Goal: Task Accomplishment & Management: Use online tool/utility

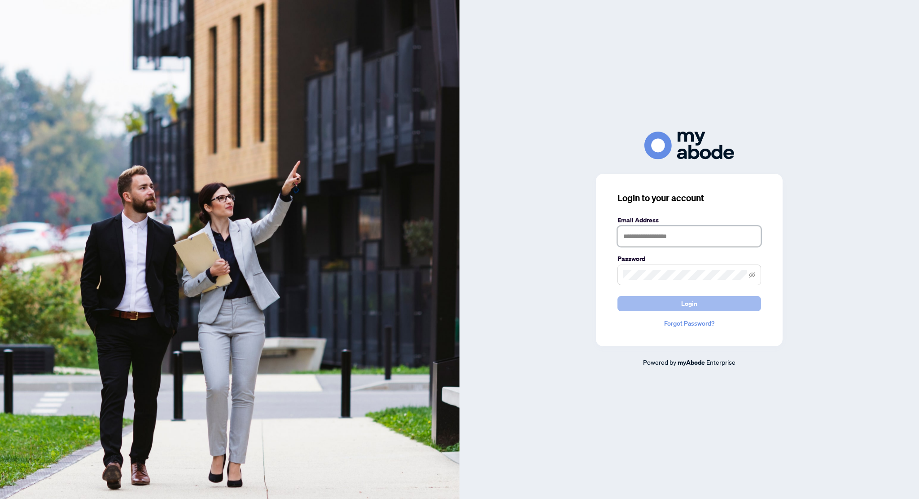
type input "**********"
click at [707, 298] on button "Login" at bounding box center [690, 303] width 144 height 15
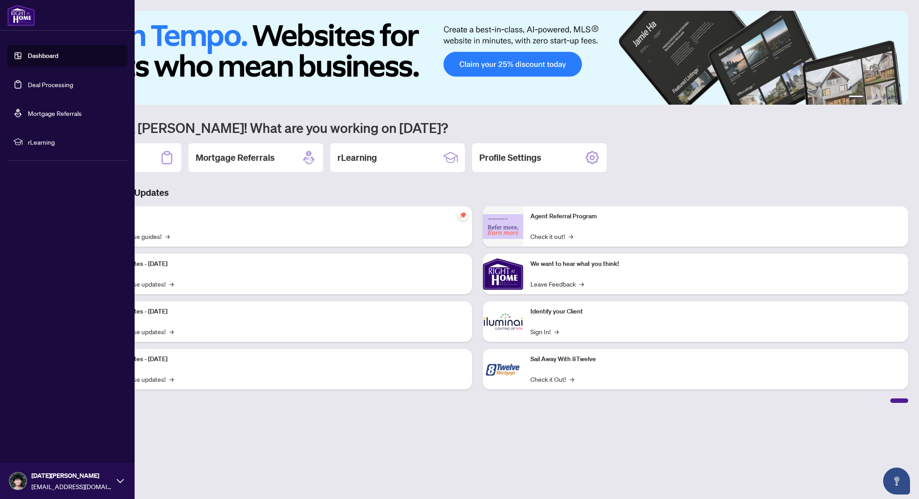
click at [28, 84] on link "Deal Processing" at bounding box center [50, 84] width 45 height 8
